Goal: Use online tool/utility: Utilize a website feature to perform a specific function

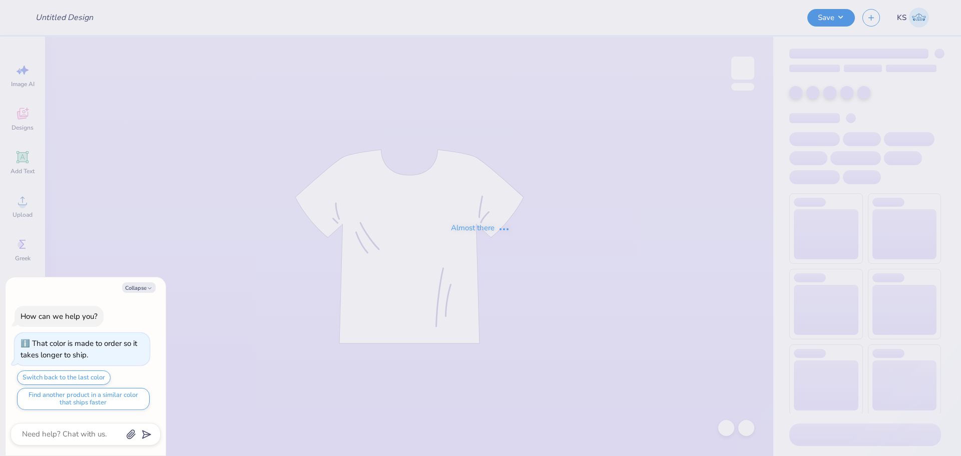
type textarea "x"
type input "FPS239477"
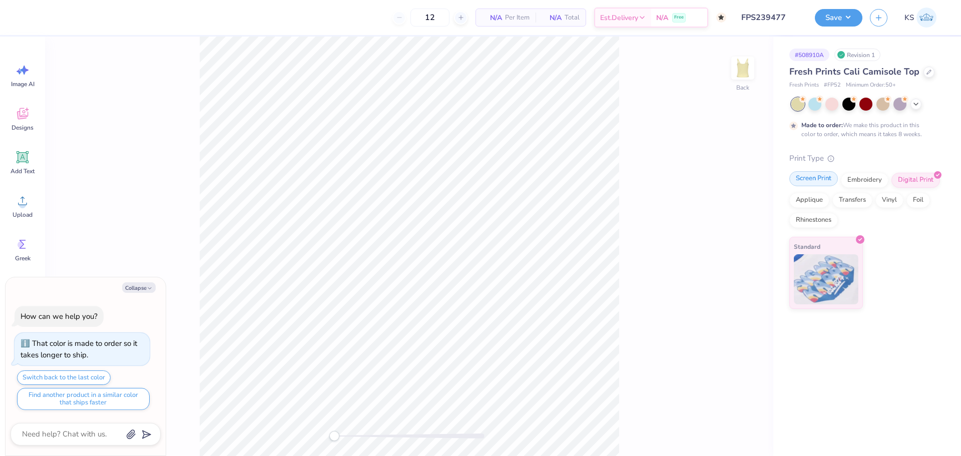
type textarea "x"
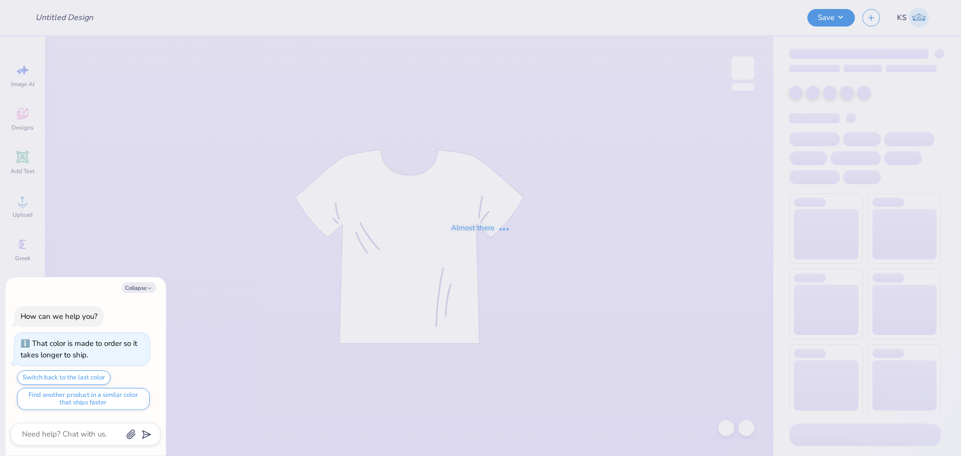
type textarea "x"
type input "FPS239509"
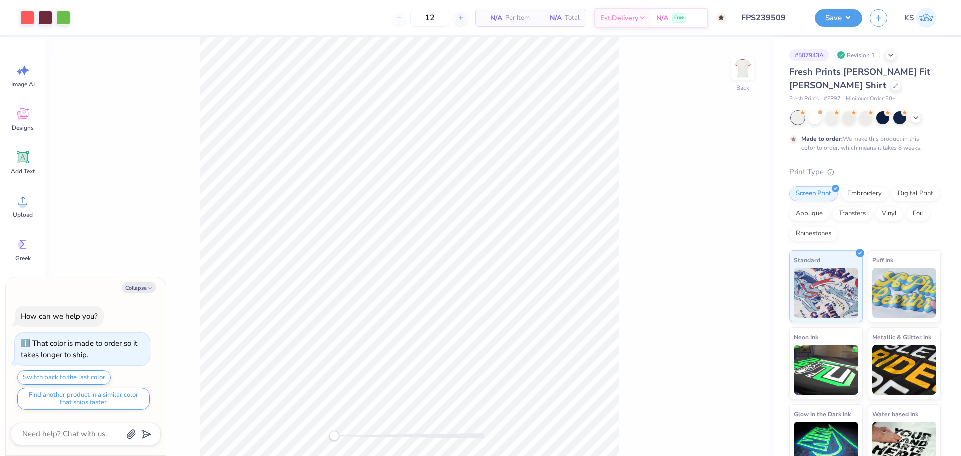
type textarea "x"
click at [736, 210] on input "6.59" at bounding box center [736, 208] width 36 height 14
type input "7"
type textarea "x"
type input "7.44"
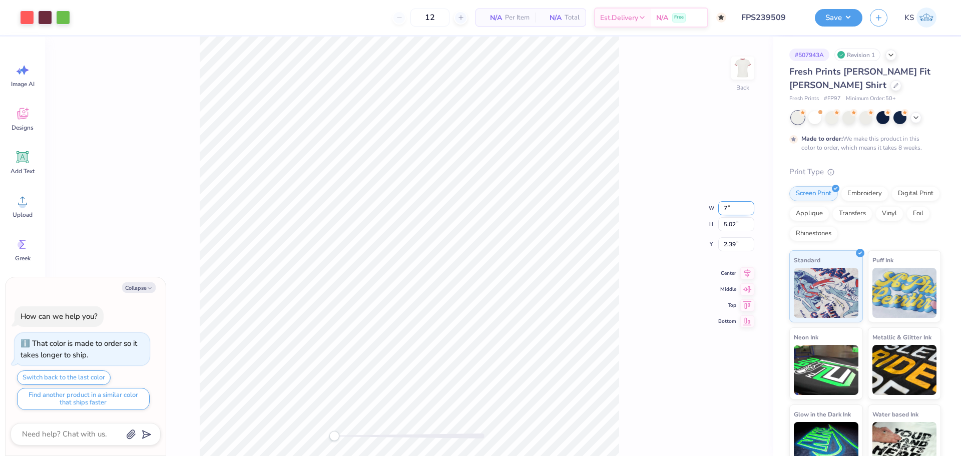
type input "5.40"
type input "2.19"
type input "7"
type textarea "x"
type input "6.59"
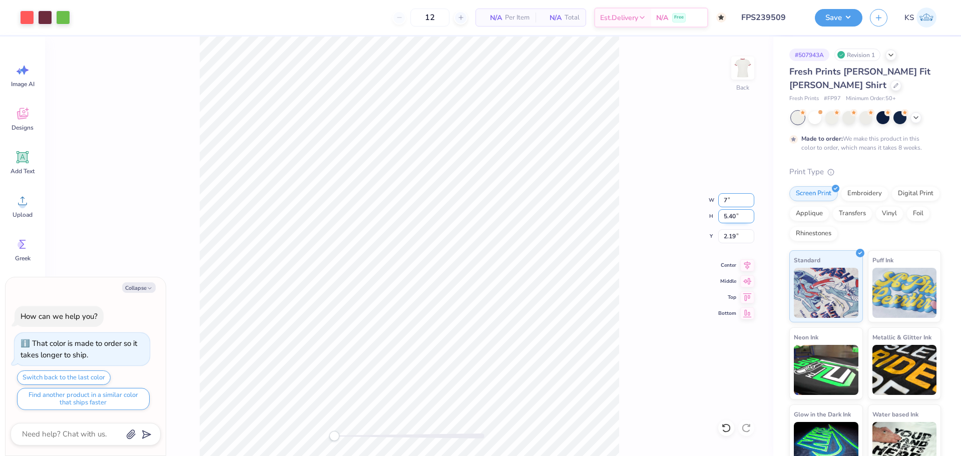
type input "5.02"
type input "2.39"
click at [735, 235] on input "2.39" at bounding box center [736, 236] width 36 height 14
click at [682, 264] on div "Back W 6.59 6.59 " H 5.02 5.02 " Y 2.39 2.39 " Center Middle Top Bottom" at bounding box center [409, 247] width 728 height 420
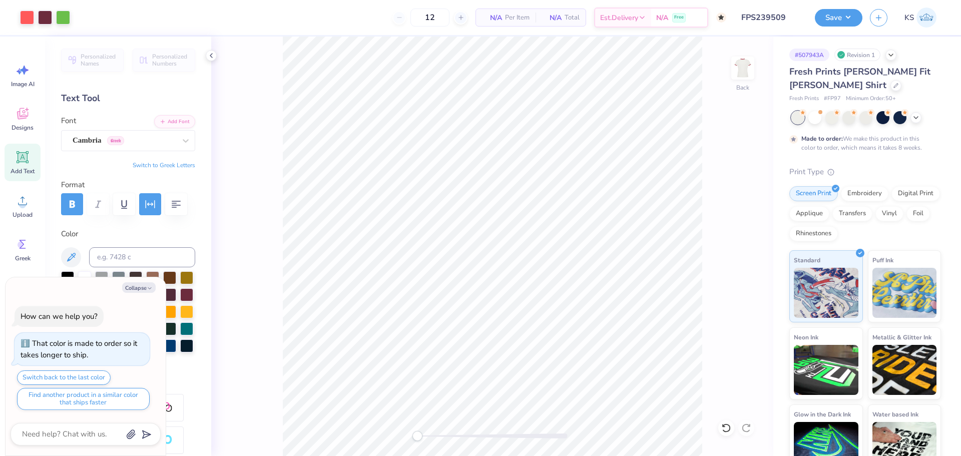
click at [827, 30] on div "Save KS" at bounding box center [888, 17] width 146 height 35
click at [829, 18] on button "Save" at bounding box center [839, 17] width 48 height 18
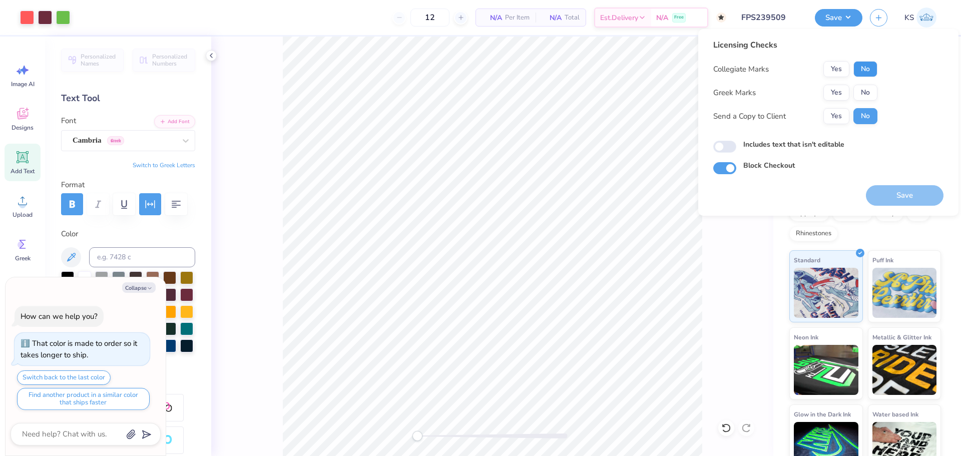
click at [856, 64] on button "No" at bounding box center [866, 69] width 24 height 16
click at [835, 92] on button "Yes" at bounding box center [836, 93] width 26 height 16
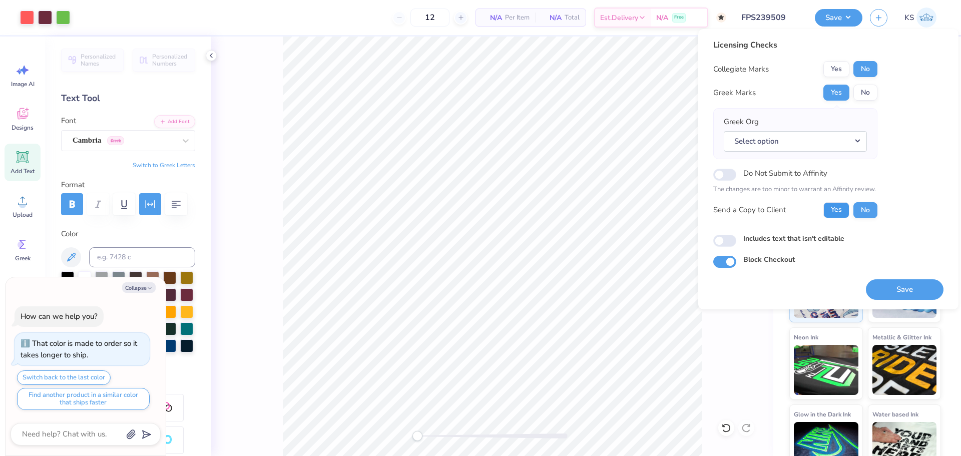
drag, startPoint x: 843, startPoint y: 205, endPoint x: 832, endPoint y: 160, distance: 45.9
click at [844, 205] on button "Yes" at bounding box center [836, 210] width 26 height 16
click at [829, 143] on button "Select option" at bounding box center [795, 141] width 143 height 21
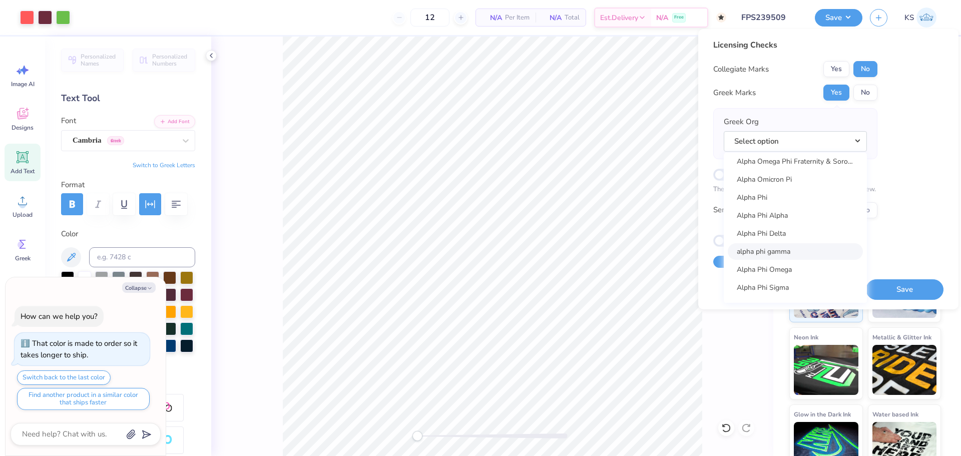
scroll to position [601, 0]
click at [779, 193] on link "Alpha Phi" at bounding box center [795, 195] width 135 height 17
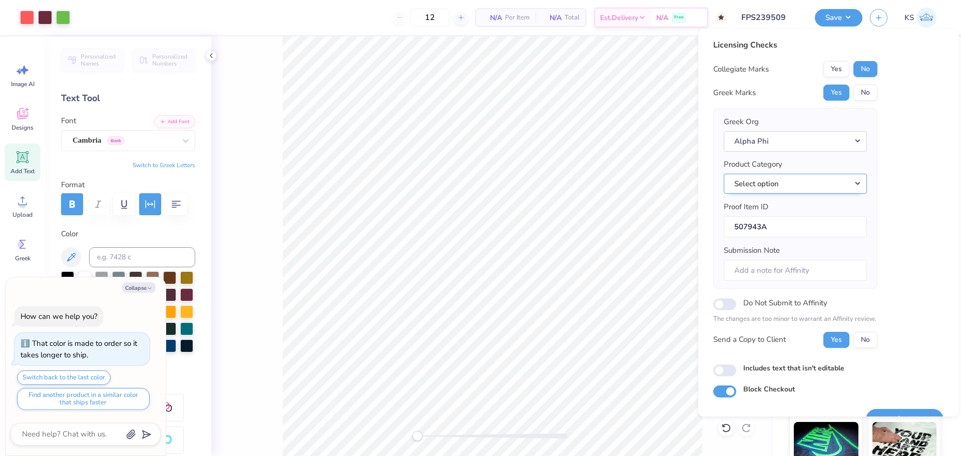
click at [791, 192] on button "Select option" at bounding box center [795, 184] width 143 height 21
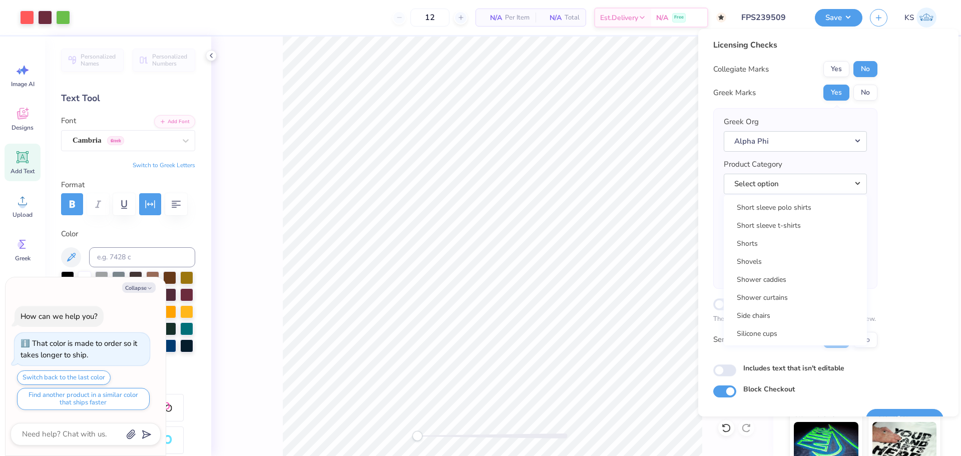
scroll to position [14512, 0]
click at [828, 221] on link "Short sleeve t-shirts" at bounding box center [795, 221] width 135 height 17
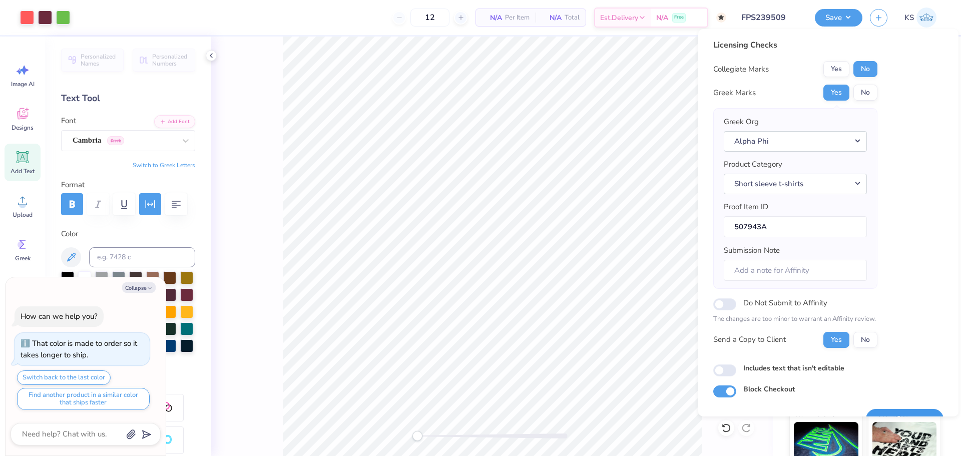
scroll to position [23, 0]
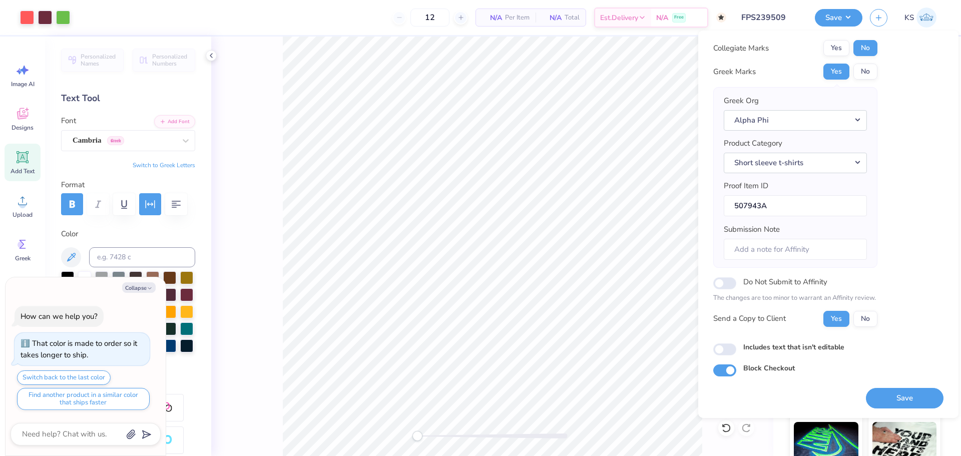
click at [897, 390] on button "Save" at bounding box center [905, 398] width 78 height 21
type textarea "x"
